Goal: Find specific page/section: Find specific page/section

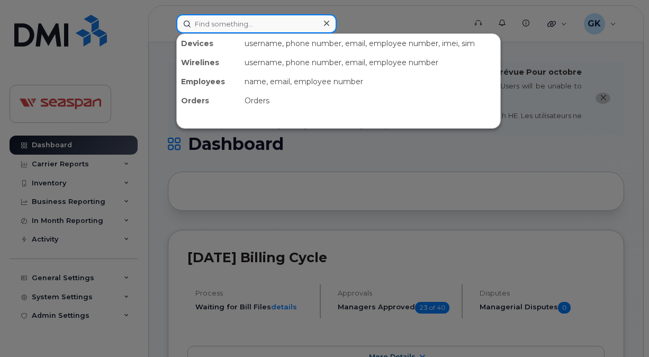
click at [311, 23] on input at bounding box center [256, 23] width 160 height 19
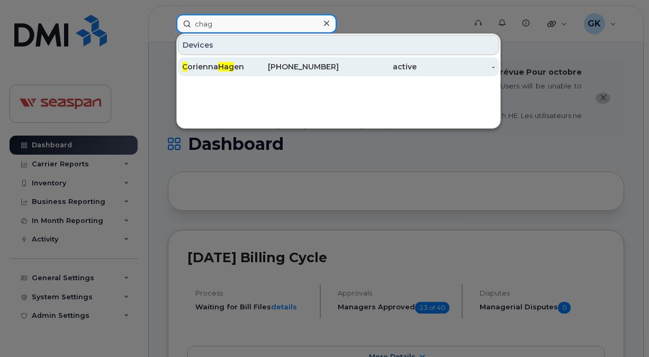
type input "chag"
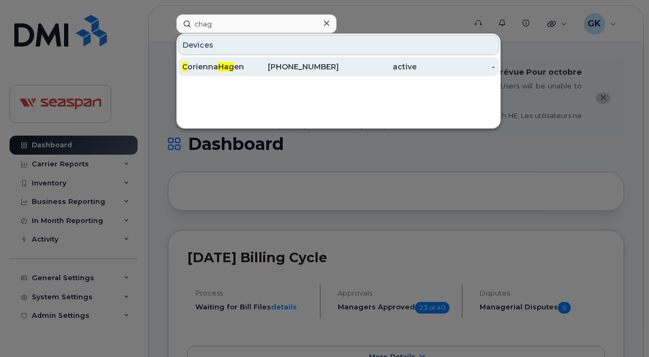
click at [223, 59] on div "C orienna Hag en" at bounding box center [221, 66] width 78 height 19
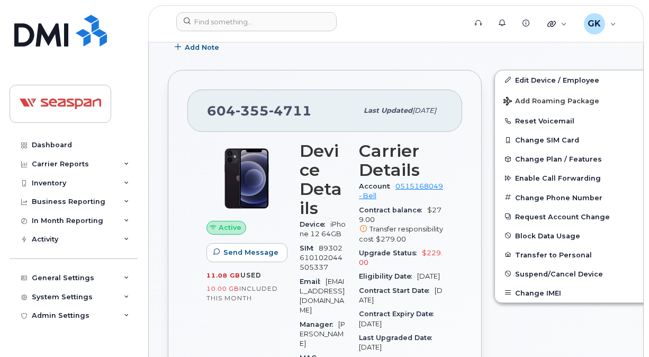
scroll to position [311, 0]
